Goal: Transaction & Acquisition: Register for event/course

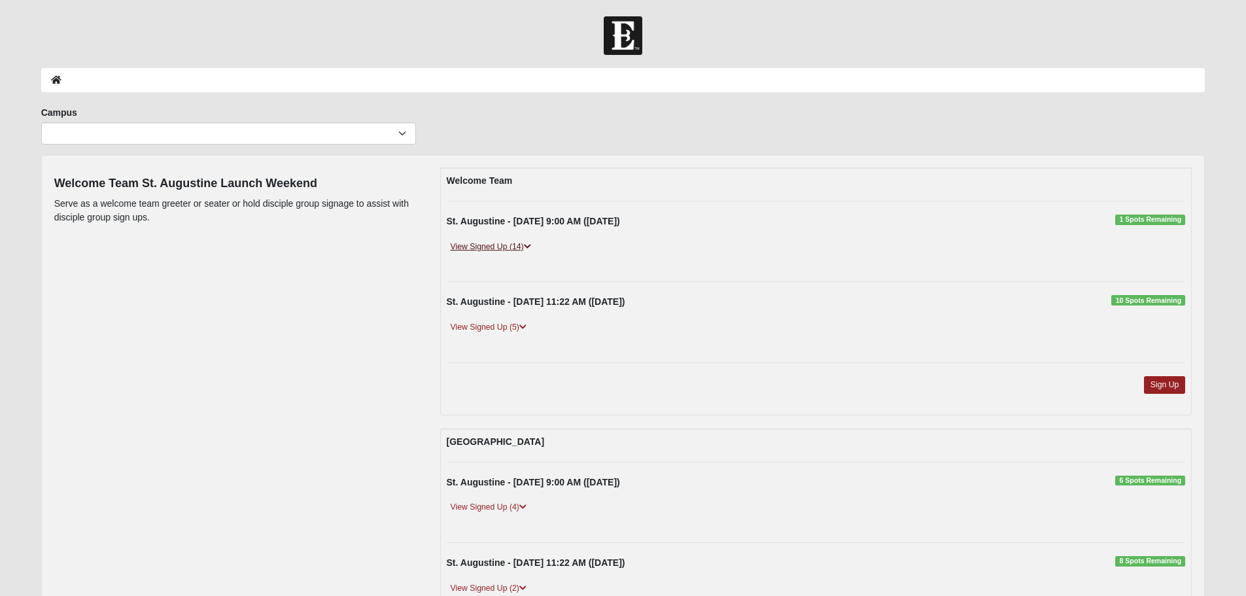
click at [478, 246] on link "View Signed Up (14)" at bounding box center [491, 247] width 88 height 14
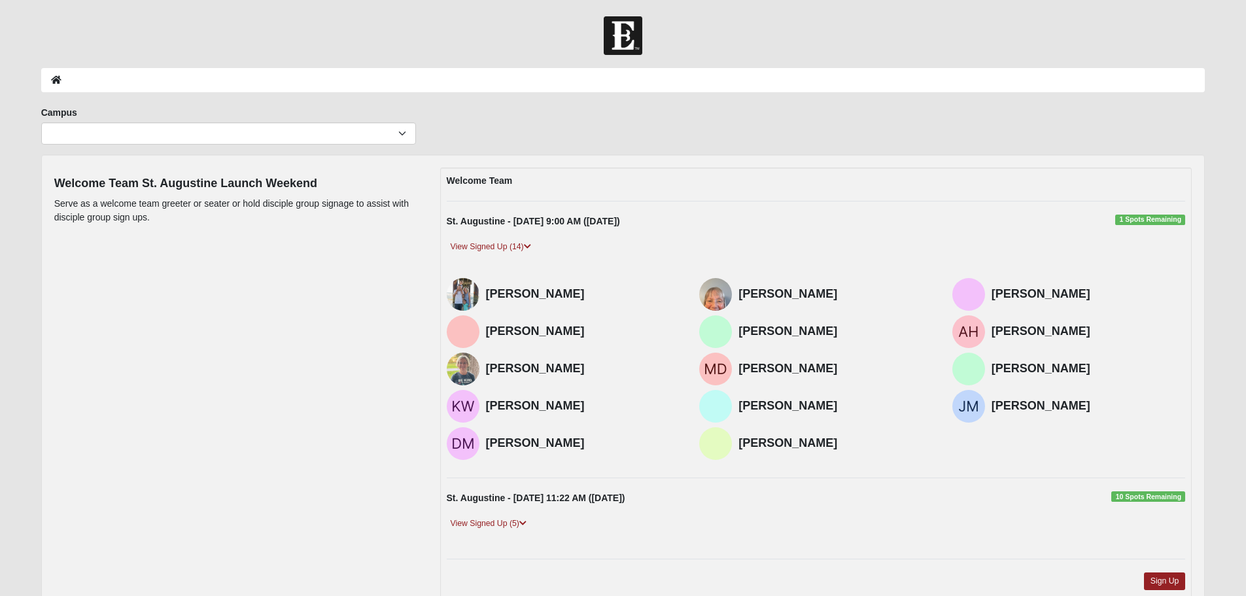
click at [1134, 220] on span "1 Spots Remaining" at bounding box center [1151, 220] width 70 height 10
click at [96, 135] on select "Arlington Baymeadows College Park Orlando (Coming Soon) Eleven22 Online Fleming…" at bounding box center [228, 133] width 375 height 22
select select "19"
click at [41, 122] on select "Arlington Baymeadows College Park Orlando (Coming Soon) Eleven22 Online Fleming…" at bounding box center [228, 133] width 375 height 22
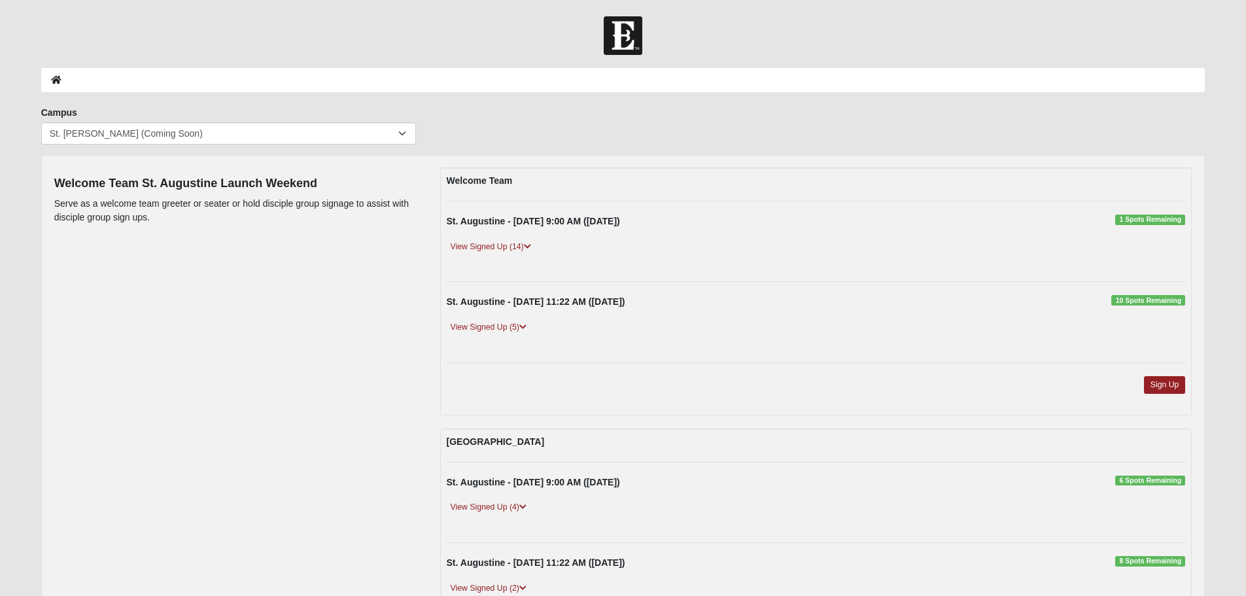
click at [1144, 219] on span "1 Spots Remaining" at bounding box center [1151, 220] width 70 height 10
click at [1165, 387] on link "Sign Up" at bounding box center [1165, 385] width 42 height 18
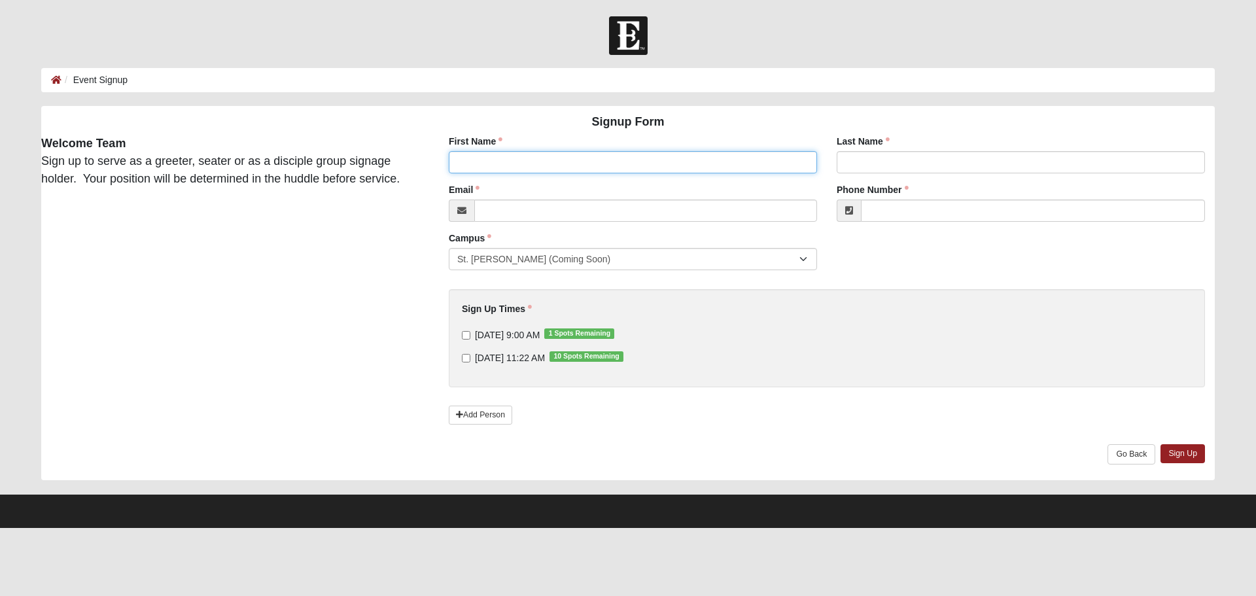
click at [756, 166] on input "First Name" at bounding box center [633, 162] width 368 height 22
type input "v"
type input "[PERSON_NAME]"
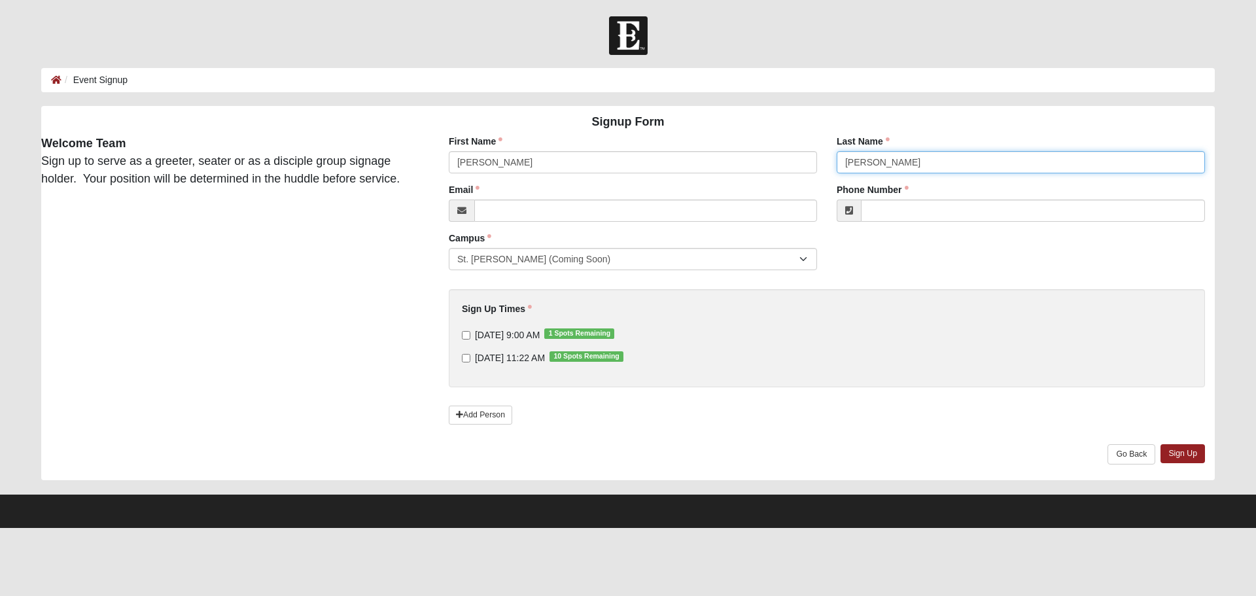
type input "[PERSON_NAME]"
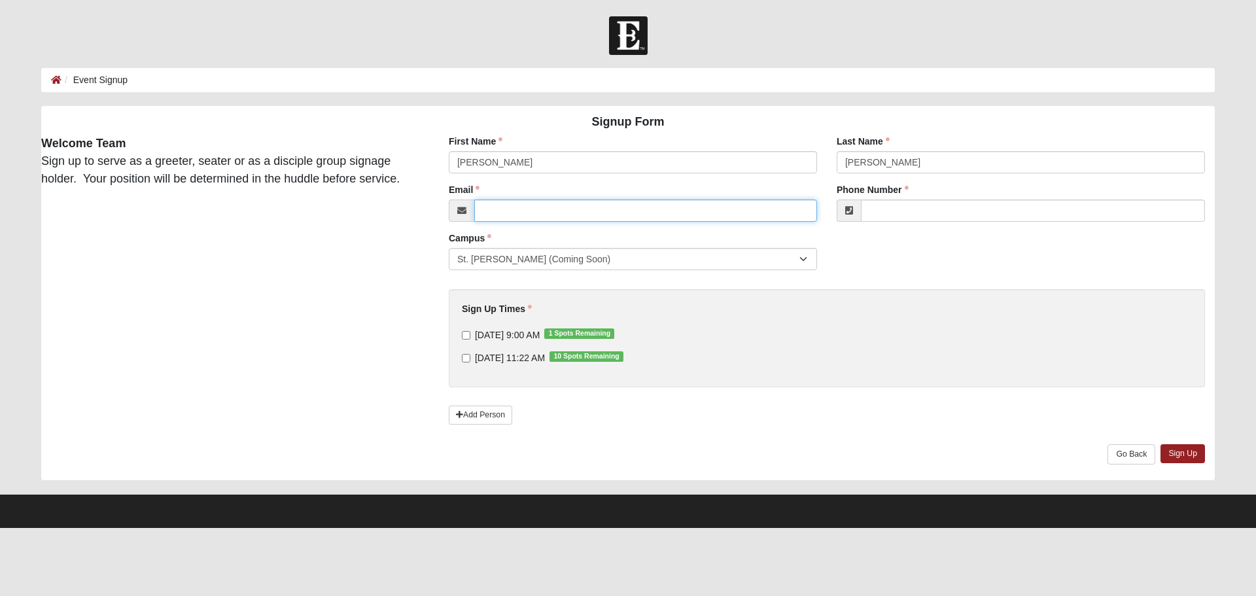
click at [677, 209] on input "Email" at bounding box center [645, 211] width 343 height 22
click at [496, 215] on input "Email" at bounding box center [645, 211] width 343 height 22
type input "[EMAIL_ADDRESS][DOMAIN_NAME]"
click at [891, 214] on input "Phone Number" at bounding box center [1033, 211] width 344 height 22
type input "[PHONE_NUMBER]"
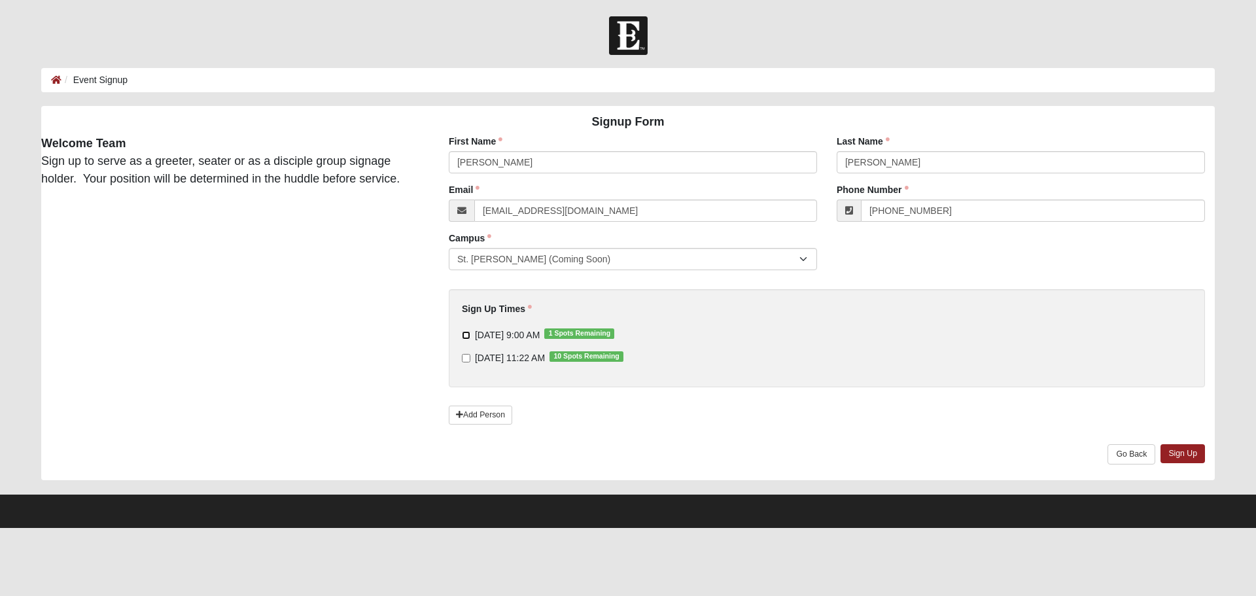
click at [464, 336] on input "[DATE] 9:00 AM 1 Spots Remaining" at bounding box center [466, 335] width 9 height 9
checkbox input "true"
click at [1188, 454] on link "Sign Up" at bounding box center [1183, 453] width 44 height 19
